Goal: Information Seeking & Learning: Check status

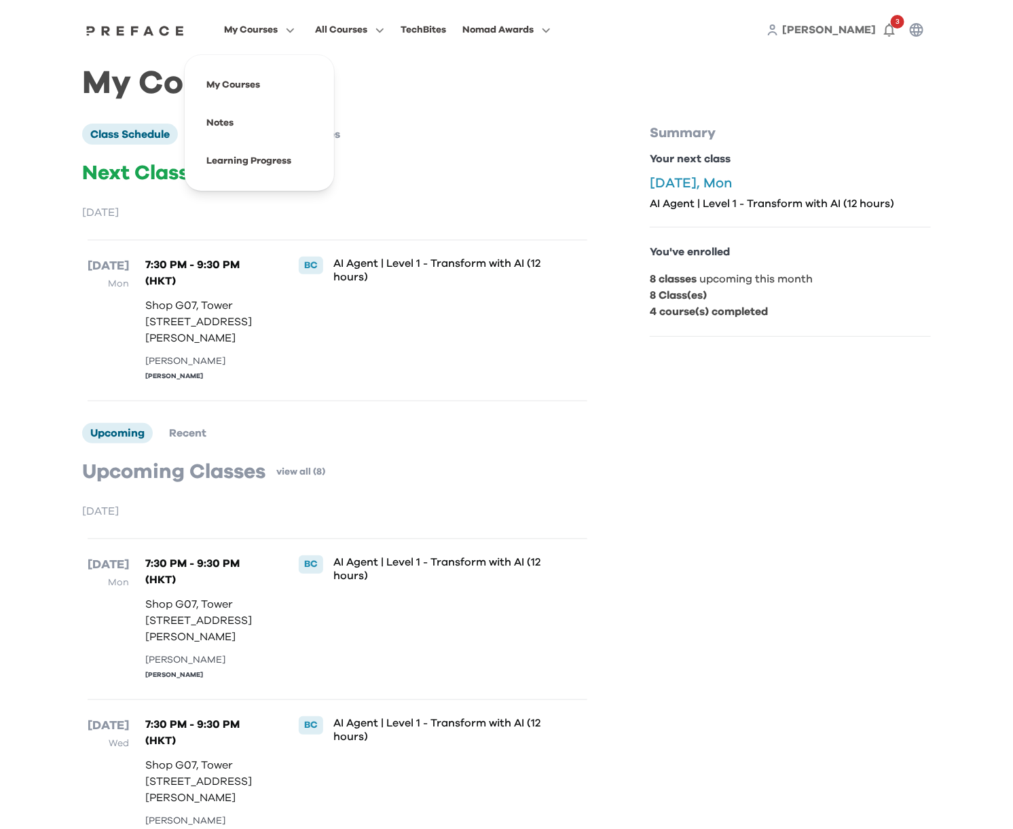
click at [246, 31] on span "My Courses" at bounding box center [251, 30] width 54 height 16
click at [229, 122] on span at bounding box center [260, 123] width 128 height 38
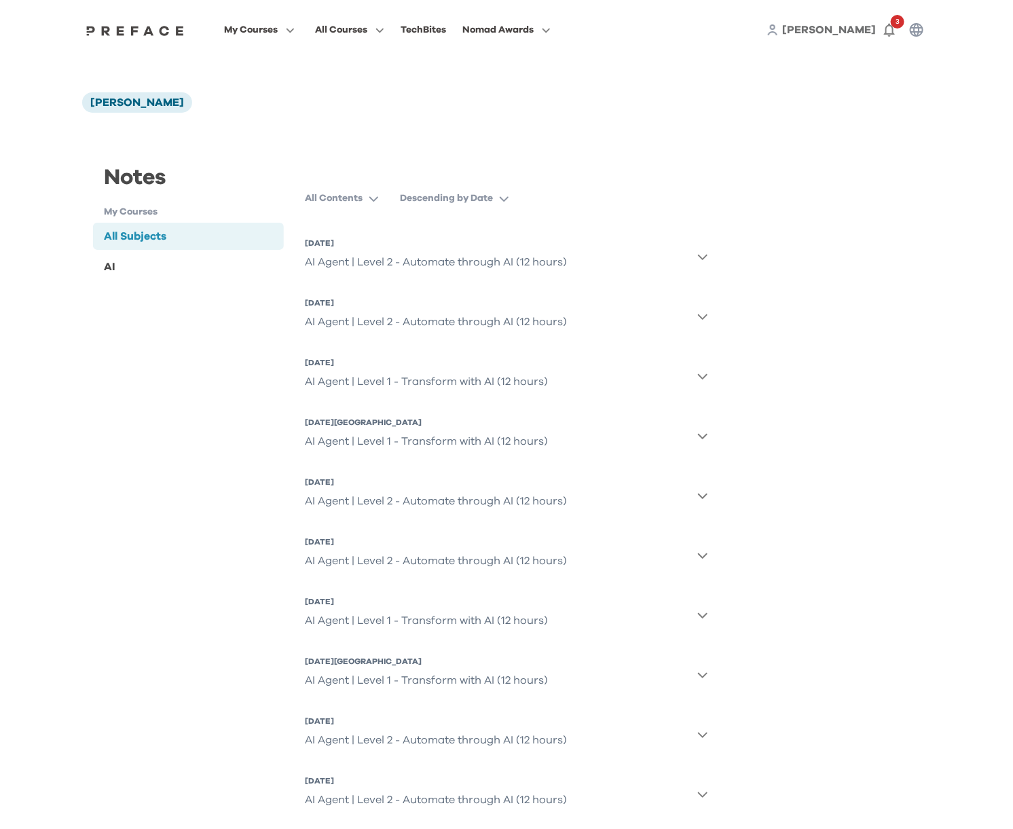
click at [526, 260] on div "AI Agent | Level 2 - Automate through AI (12 hours)" at bounding box center [437, 262] width 262 height 27
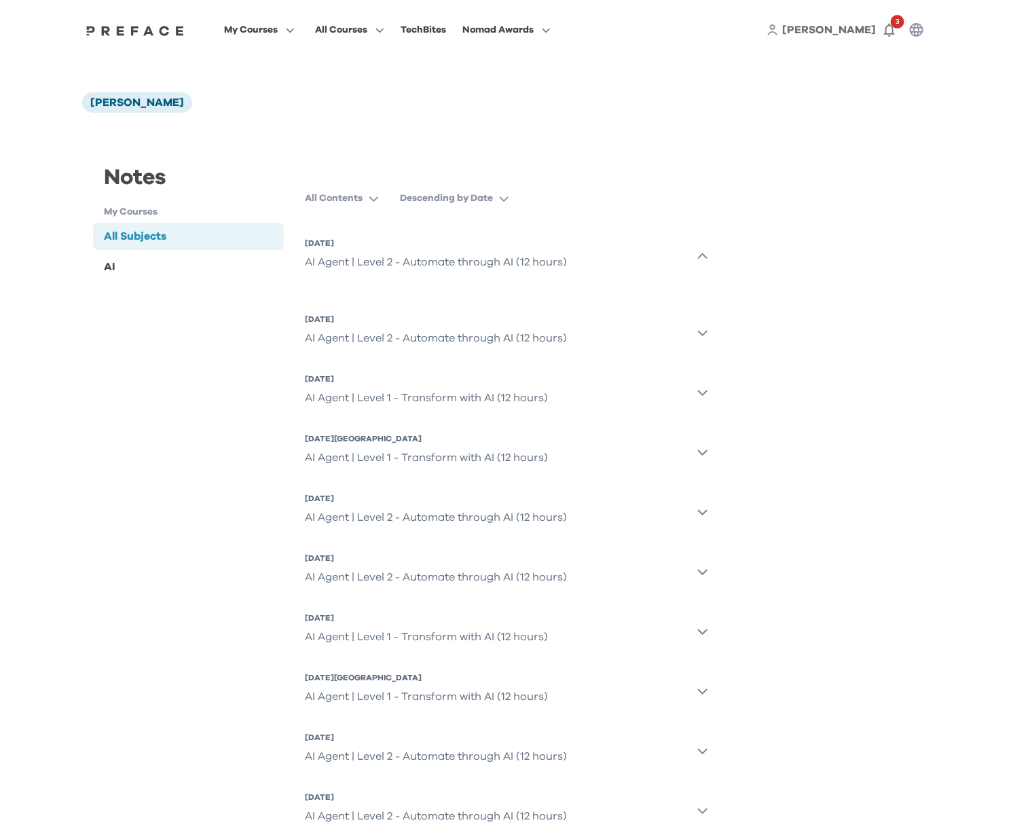
click at [404, 258] on div "AI Agent | Level 2 - Automate through AI (12 hours)" at bounding box center [437, 262] width 262 height 27
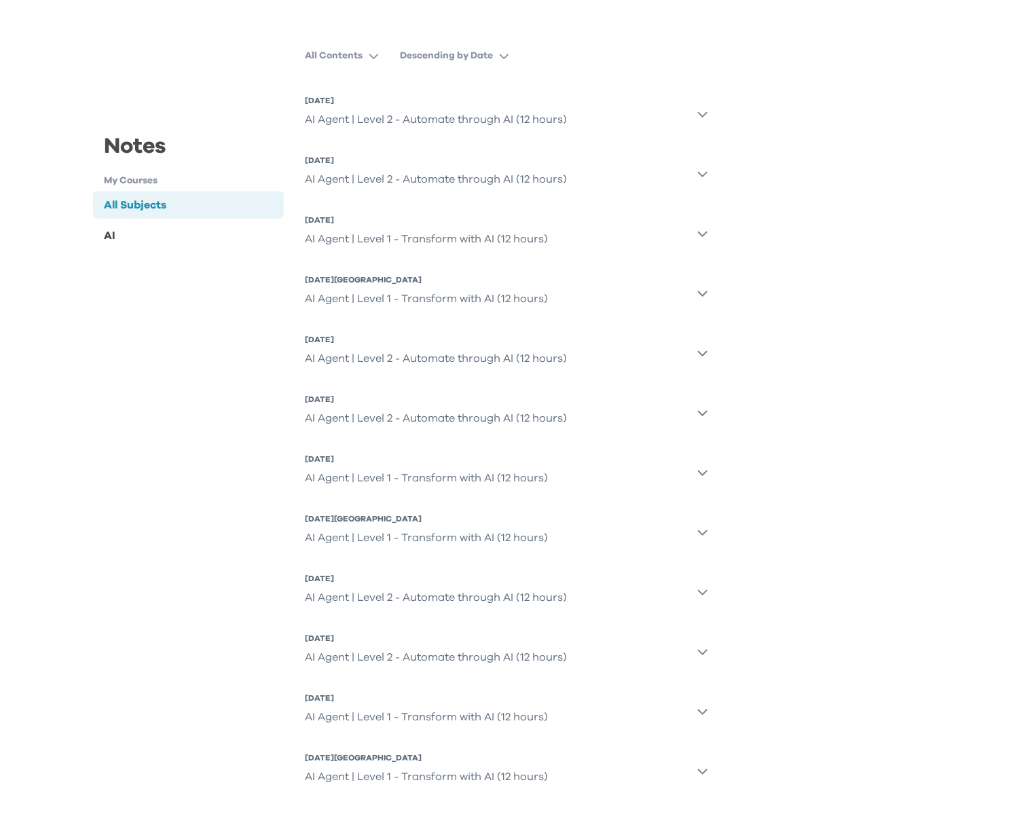
scroll to position [147, 0]
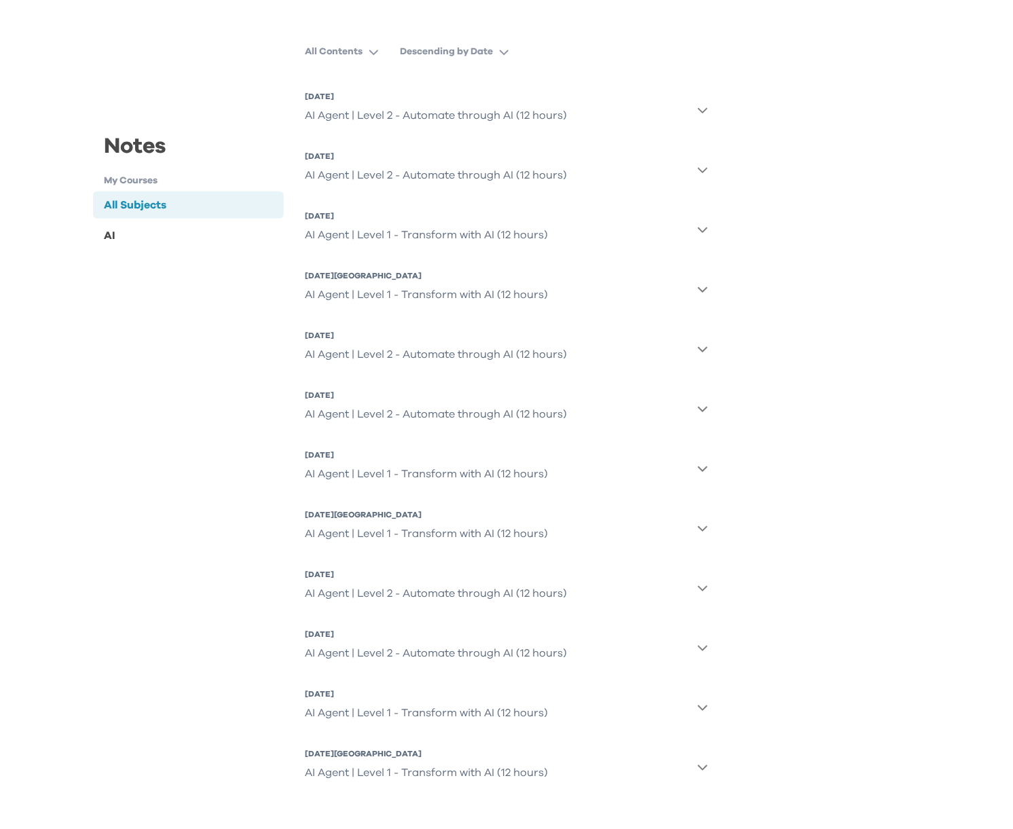
click at [375, 776] on div "AI Agent | Level 1 - Transform with AI (12 hours)" at bounding box center [427, 772] width 243 height 27
click at [691, 706] on button "13 Aug 2025, Wed AI Agent | Level 1 - Transform with AI (12 hours)" at bounding box center [507, 707] width 403 height 49
click at [473, 718] on div "AI Agent | Level 1 - Transform with AI (12 hours)" at bounding box center [427, 712] width 243 height 27
click at [472, 715] on div "AI Agent | Level 1 - Transform with AI (12 hours)" at bounding box center [427, 712] width 243 height 27
click at [471, 713] on div "AI Agent | Level 1 - Transform with AI (12 hours)" at bounding box center [427, 712] width 243 height 27
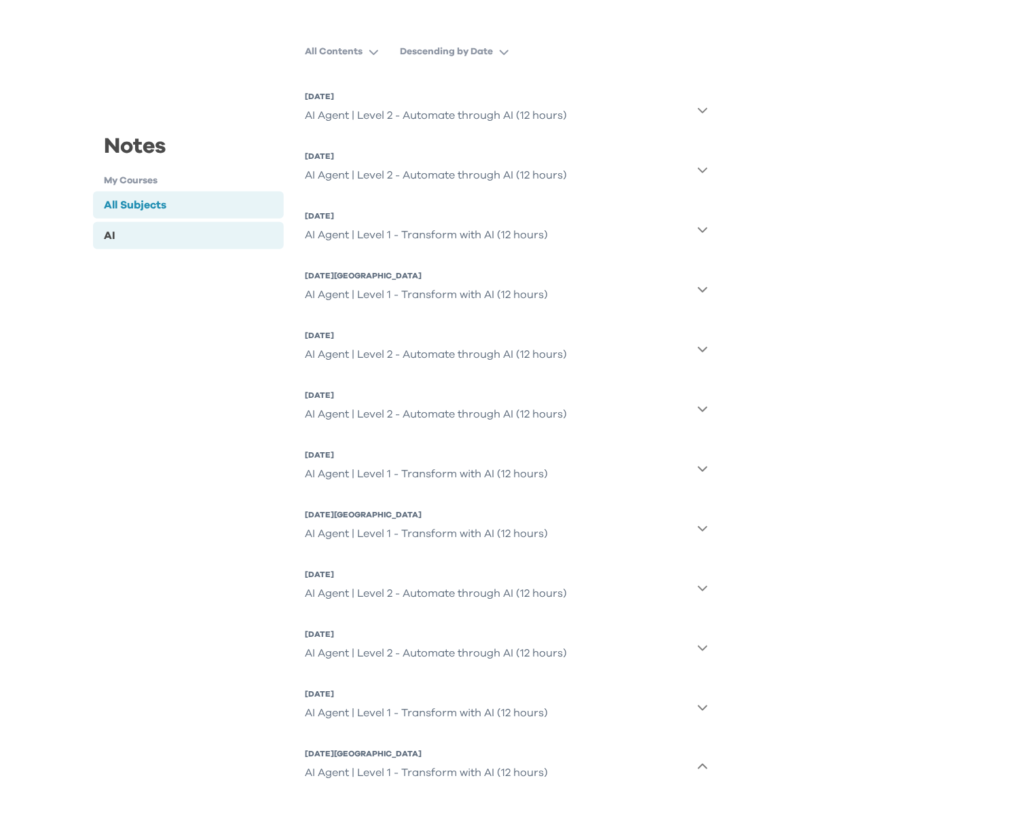
click at [117, 226] on div "AI" at bounding box center [188, 235] width 191 height 27
click at [486, 715] on div "AI Agent | Level 1 - Transform with AI (12 hours)" at bounding box center [427, 712] width 243 height 27
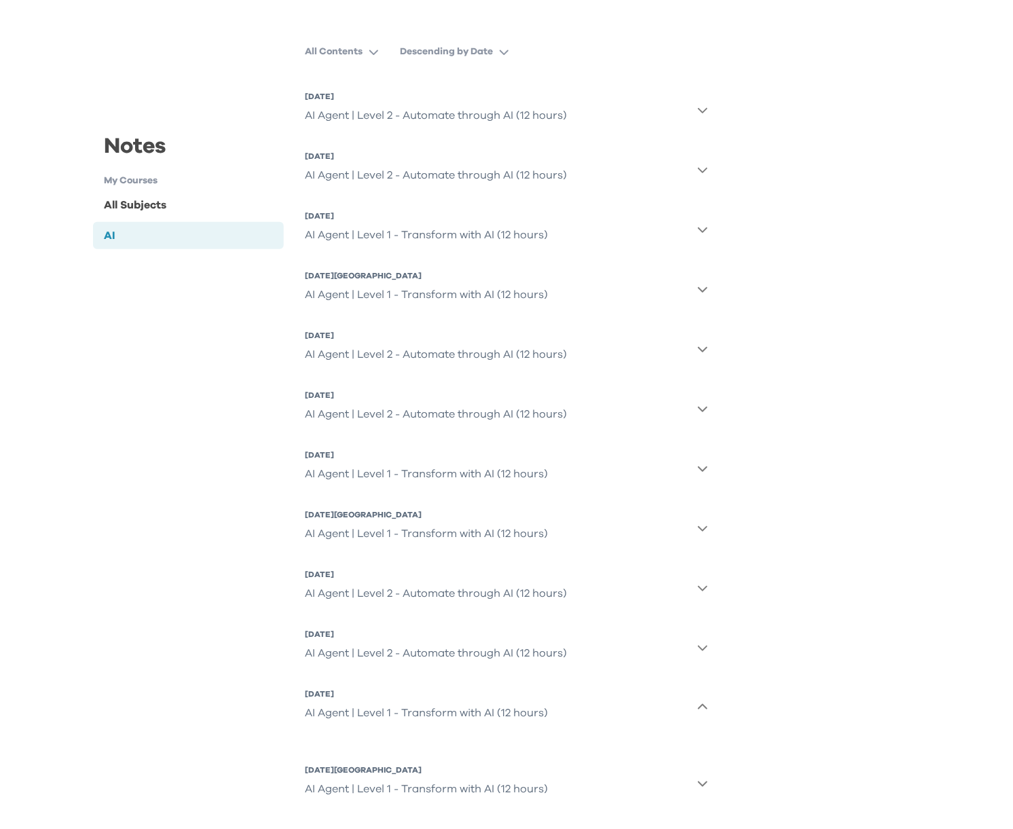
click at [381, 714] on div "AI Agent | Level 1 - Transform with AI (12 hours)" at bounding box center [427, 712] width 243 height 27
click at [447, 297] on div "AI Agent | Level 1 - Transform with AI (12 hours)" at bounding box center [427, 294] width 243 height 27
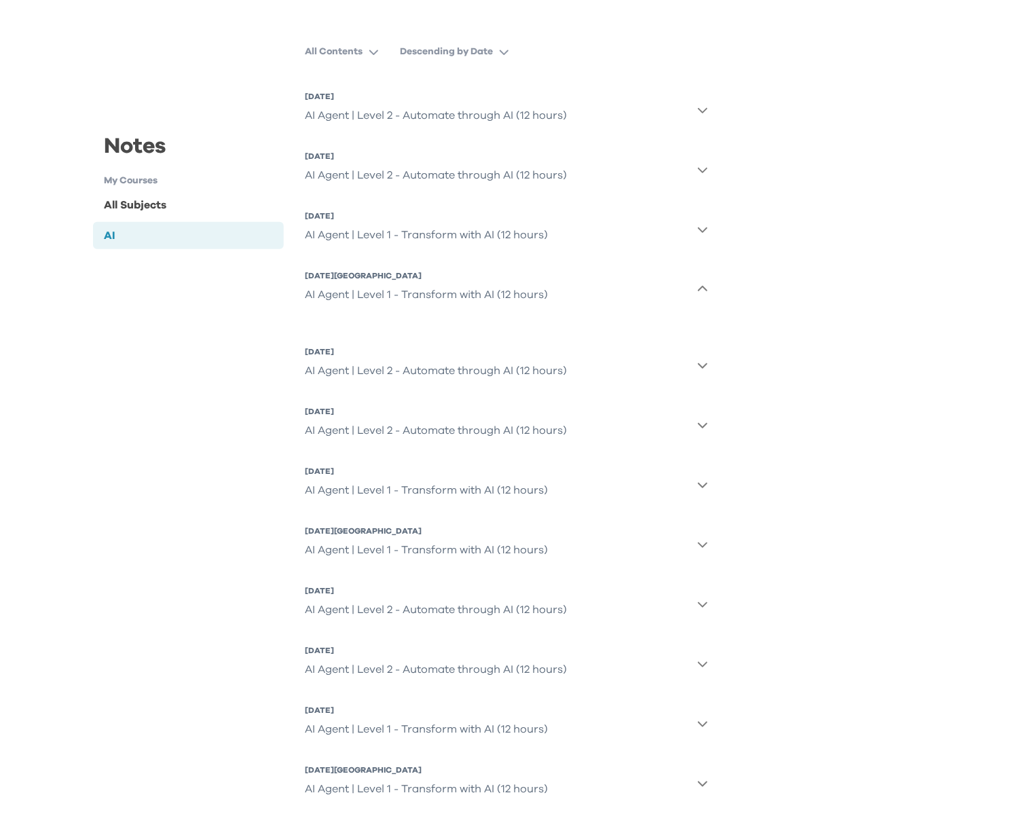
click at [699, 291] on icon "button" at bounding box center [702, 289] width 11 height 11
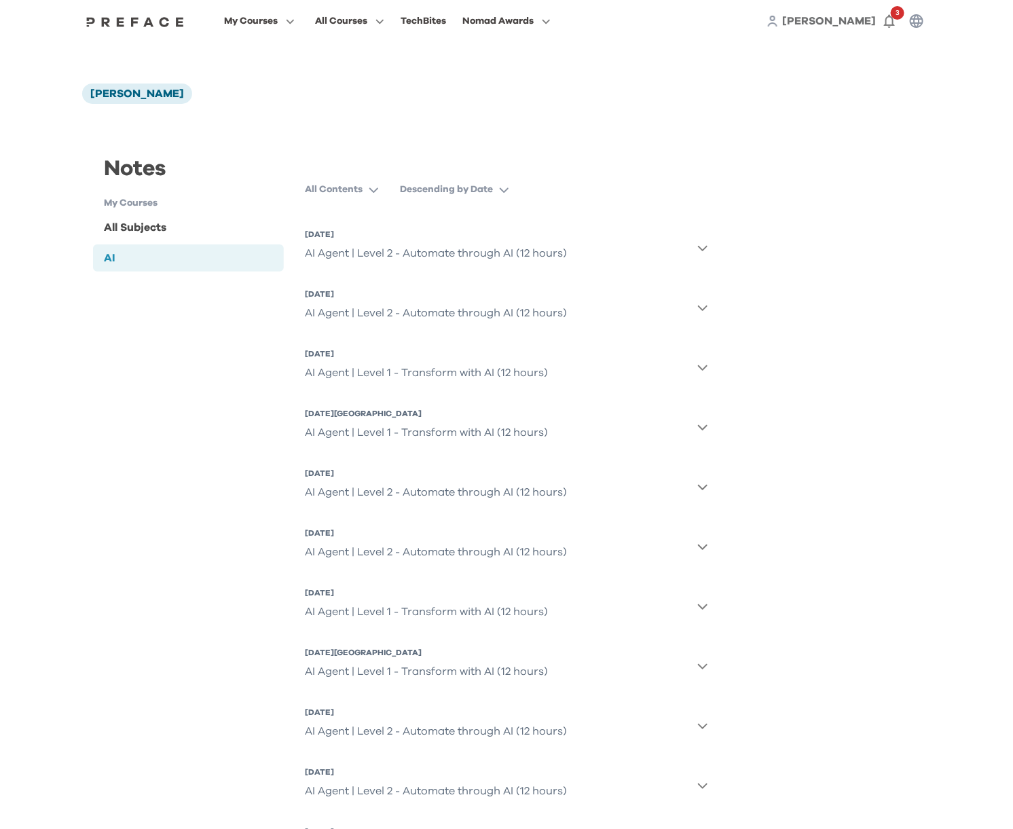
scroll to position [0, 0]
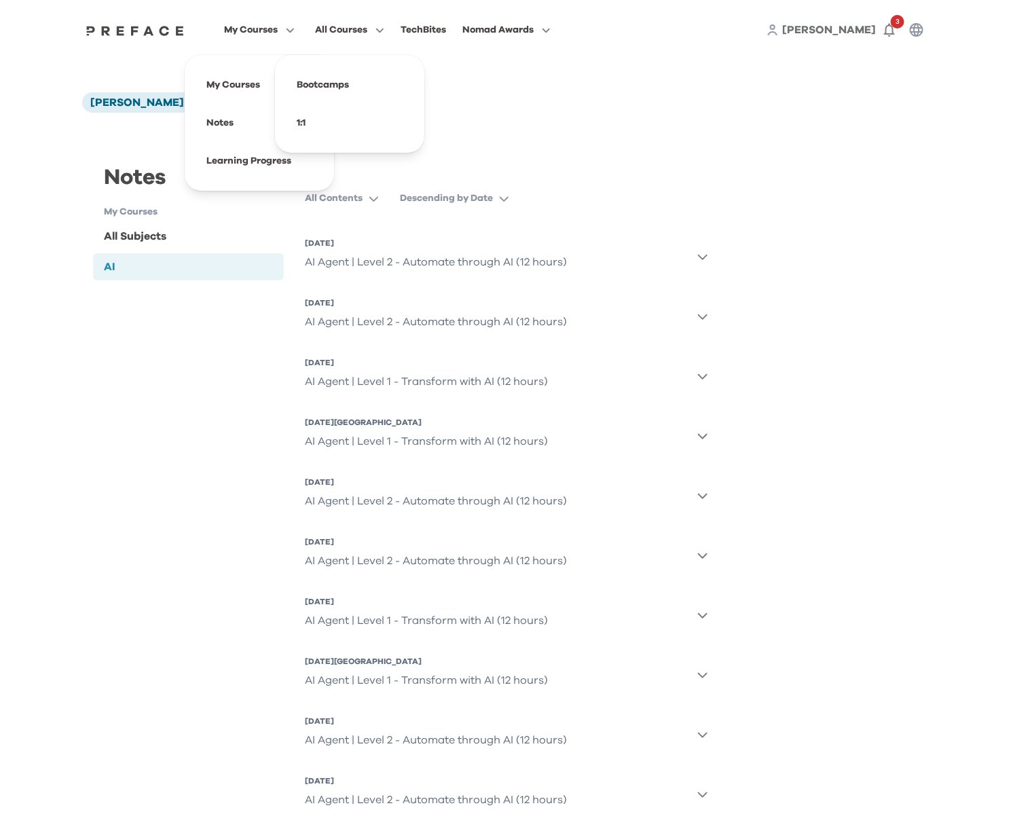
click at [256, 26] on span "My Courses" at bounding box center [251, 30] width 54 height 16
click at [240, 76] on span at bounding box center [260, 85] width 128 height 38
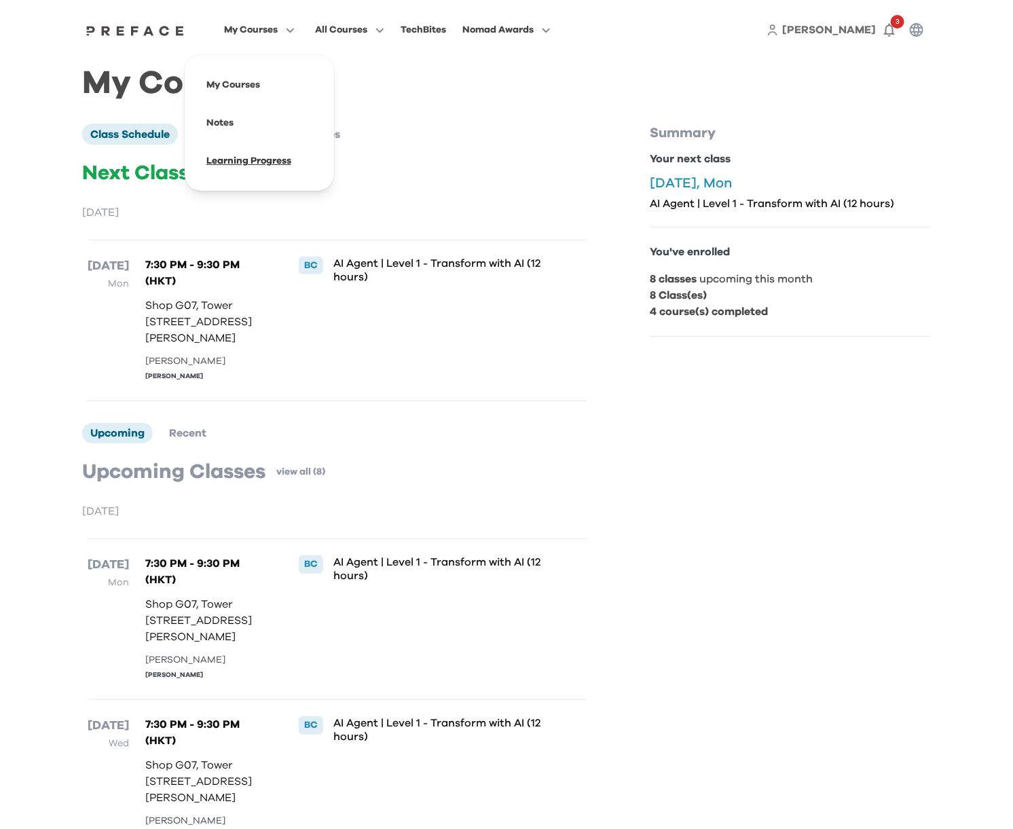
click at [251, 154] on span at bounding box center [260, 161] width 128 height 38
